Goal: Information Seeking & Learning: Check status

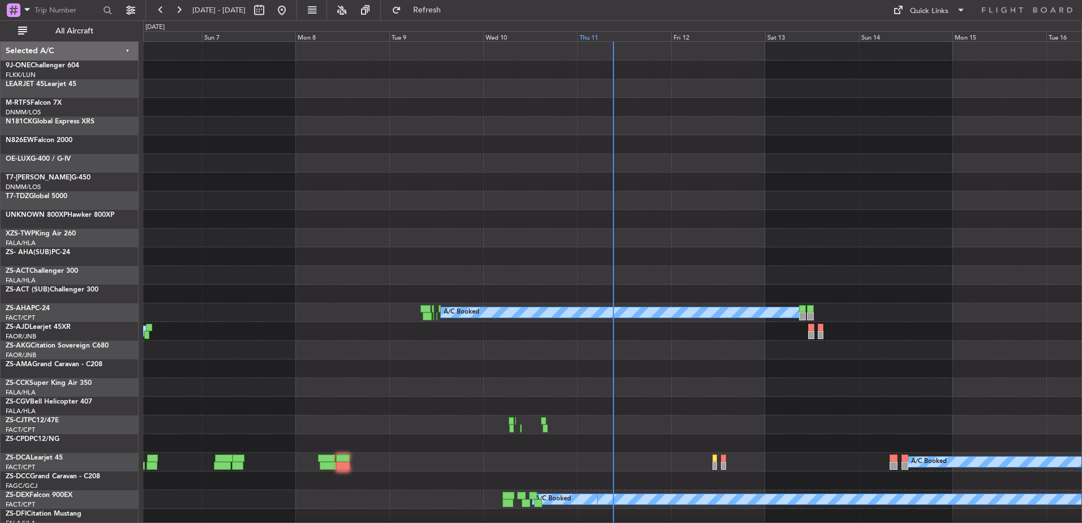
click at [595, 32] on div "Thu 11" at bounding box center [624, 36] width 94 height 10
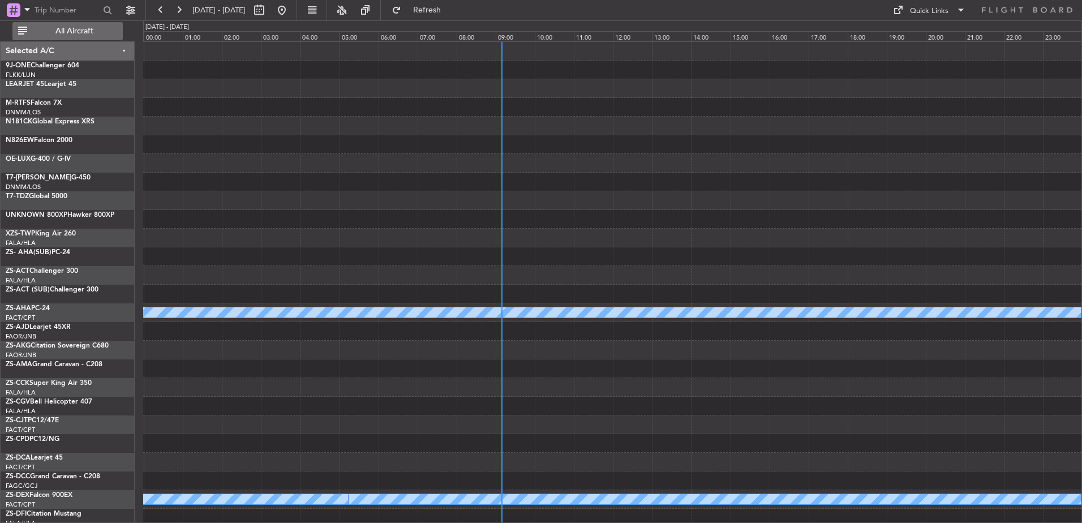
click at [62, 29] on span "All Aircraft" at bounding box center [74, 31] width 90 height 8
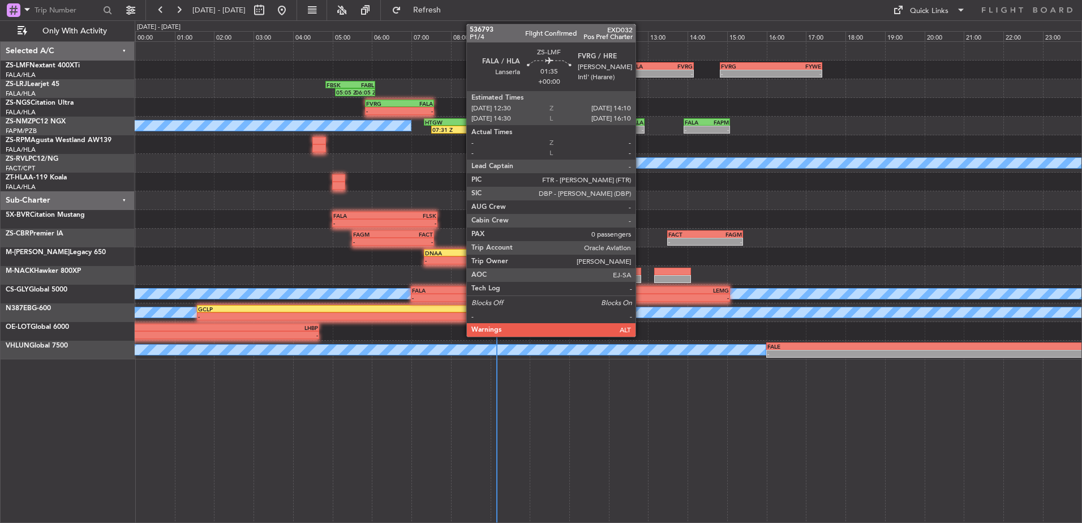
click at [640, 67] on div "FALA" at bounding box center [645, 66] width 32 height 7
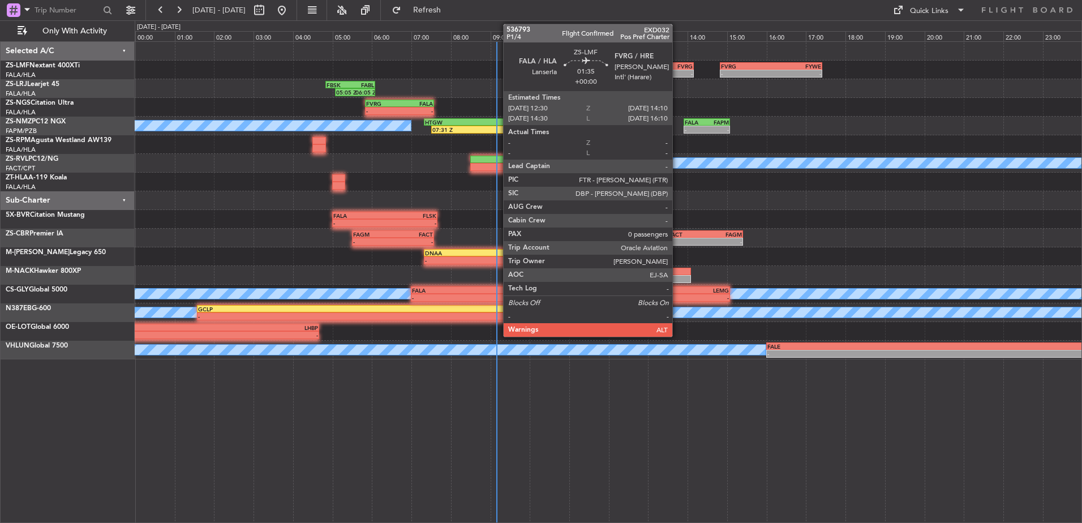
click at [660, 67] on div "FALA" at bounding box center [645, 66] width 32 height 7
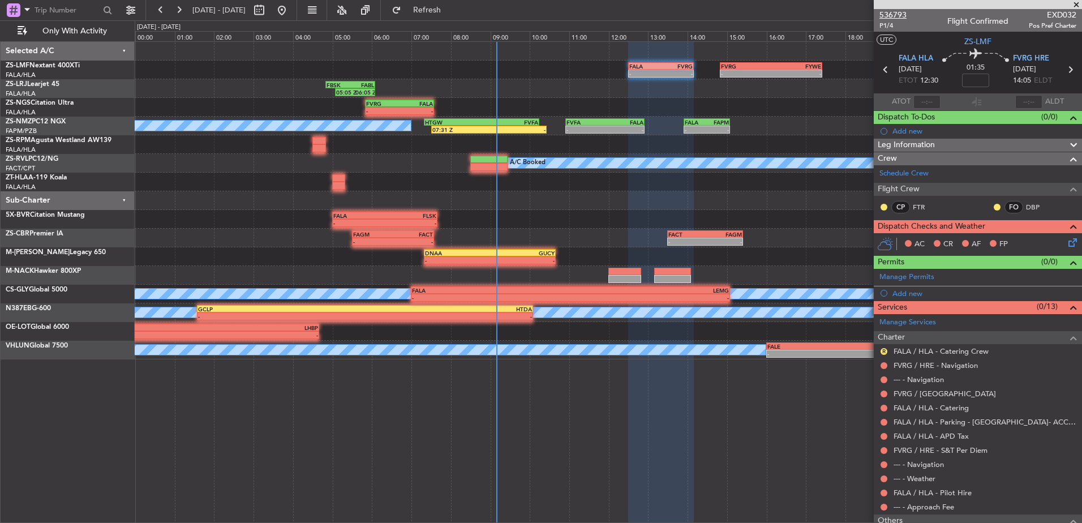
click at [893, 12] on span "536793" at bounding box center [892, 15] width 27 height 12
click at [1073, 6] on span at bounding box center [1075, 5] width 11 height 10
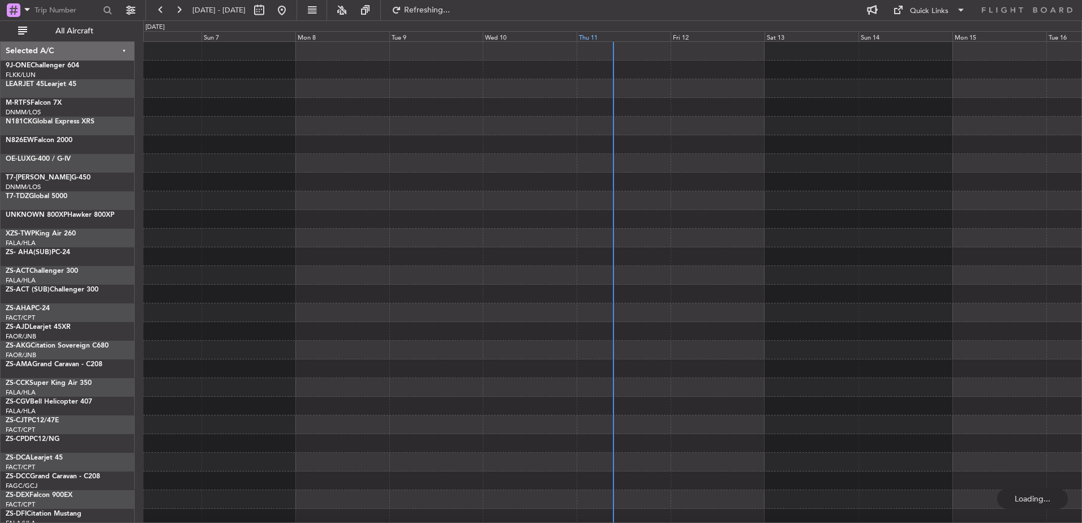
click at [593, 35] on div "Thu 11" at bounding box center [623, 36] width 94 height 10
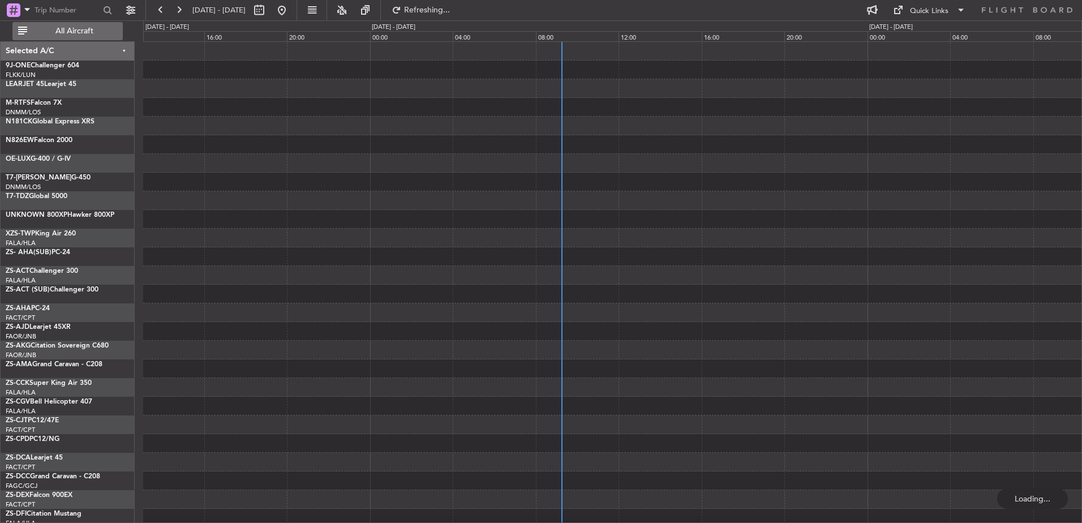
click at [77, 37] on button "All Aircraft" at bounding box center [67, 31] width 110 height 18
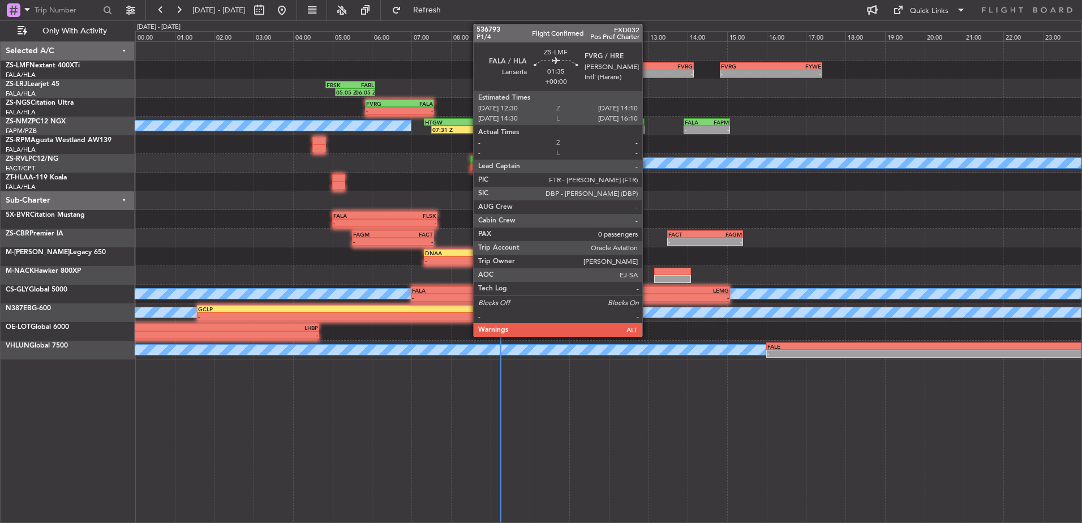
click at [647, 65] on div "FALA" at bounding box center [645, 66] width 32 height 7
